Goal: Information Seeking & Learning: Find specific page/section

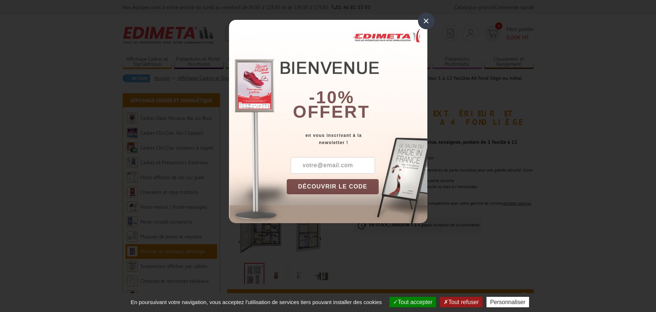
click at [427, 23] on div "×" at bounding box center [426, 21] width 17 height 17
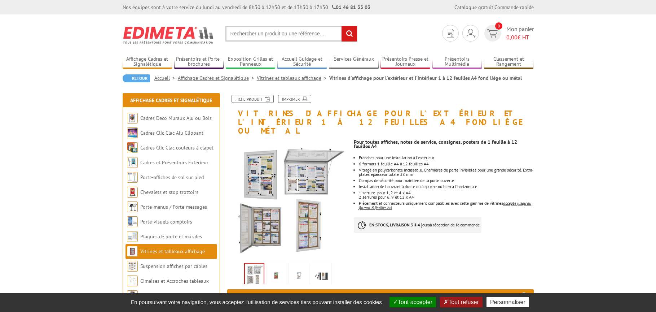
click at [283, 77] on link "Vitrines et tableaux affichage" at bounding box center [293, 78] width 73 height 6
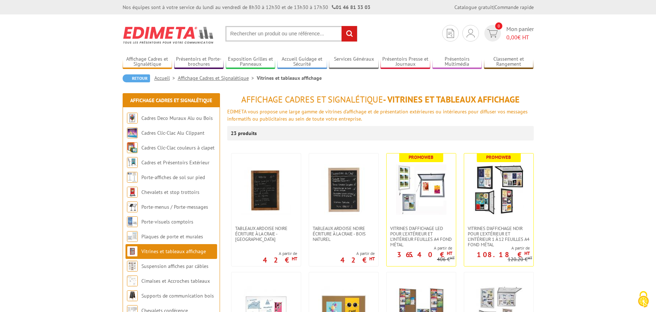
click at [257, 33] on input "text" at bounding box center [292, 34] width 132 height 16
type input "vitrine exterieure 2 feuilels"
click at [342, 26] on input "rechercher" at bounding box center [350, 34] width 16 height 16
